Goal: Information Seeking & Learning: Learn about a topic

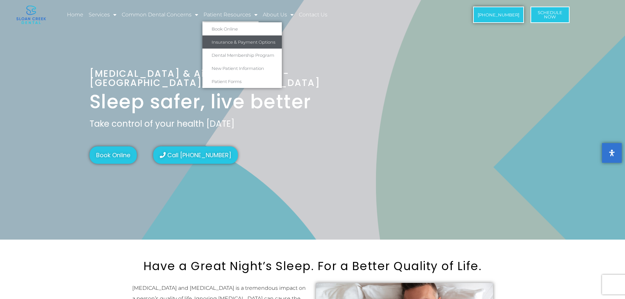
click at [233, 42] on link "Insurance & Payment Options" at bounding box center [241, 41] width 79 height 13
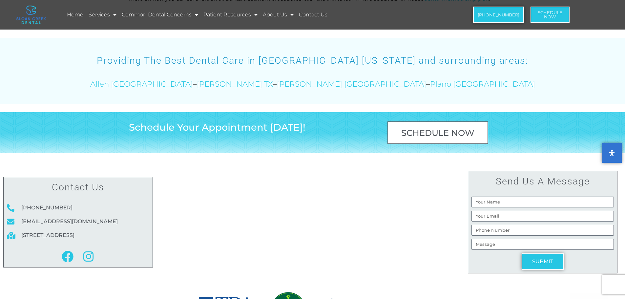
scroll to position [750, 0]
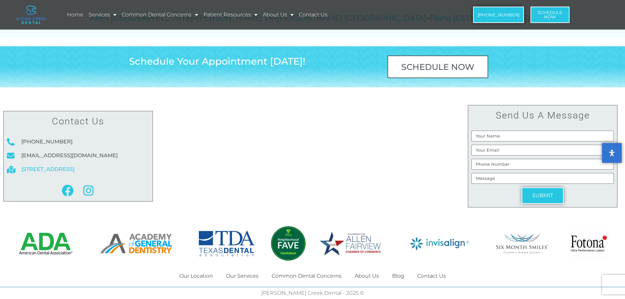
drag, startPoint x: 134, startPoint y: 147, endPoint x: 21, endPoint y: 145, distance: 113.1
click at [21, 164] on li "[STREET_ADDRESS]" at bounding box center [78, 169] width 142 height 10
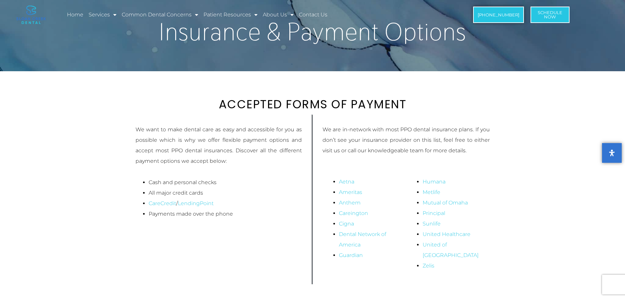
scroll to position [24, 0]
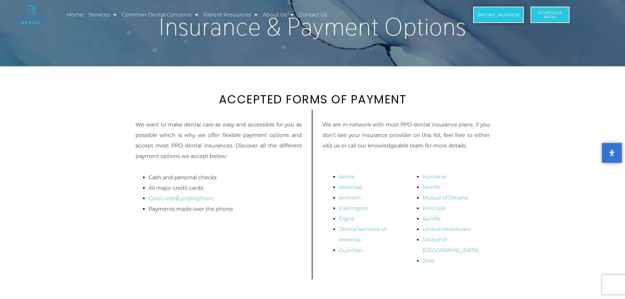
click at [523, 116] on section "We want to make dental care as easy and accessible for you as possible which is…" at bounding box center [312, 205] width 625 height 192
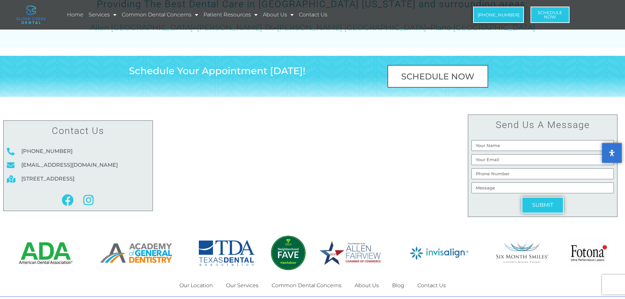
scroll to position [750, 0]
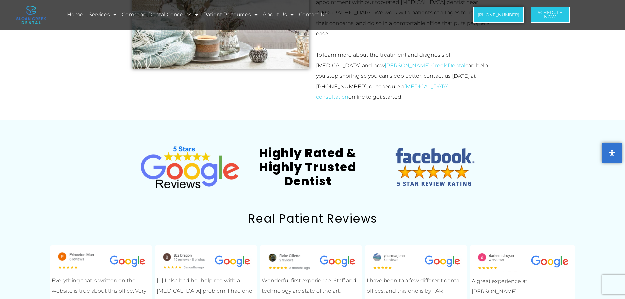
scroll to position [2000, 0]
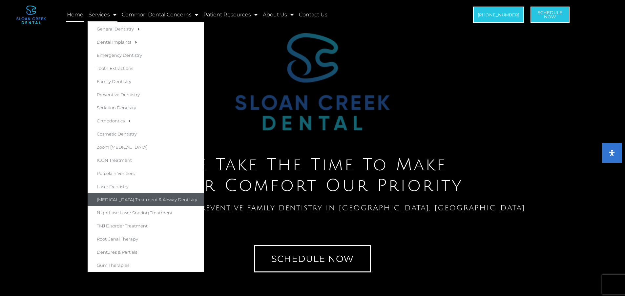
click at [150, 200] on link "[MEDICAL_DATA] Treatment & Airway Dentistry" at bounding box center [146, 199] width 116 height 13
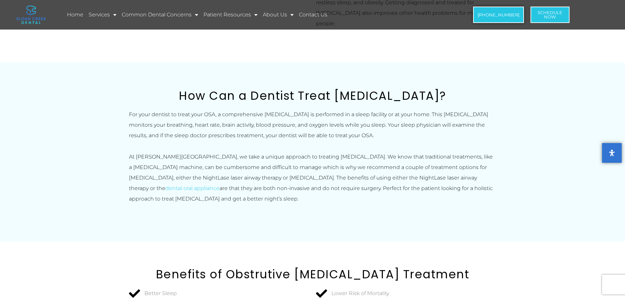
scroll to position [888, 0]
